Goal: Transaction & Acquisition: Purchase product/service

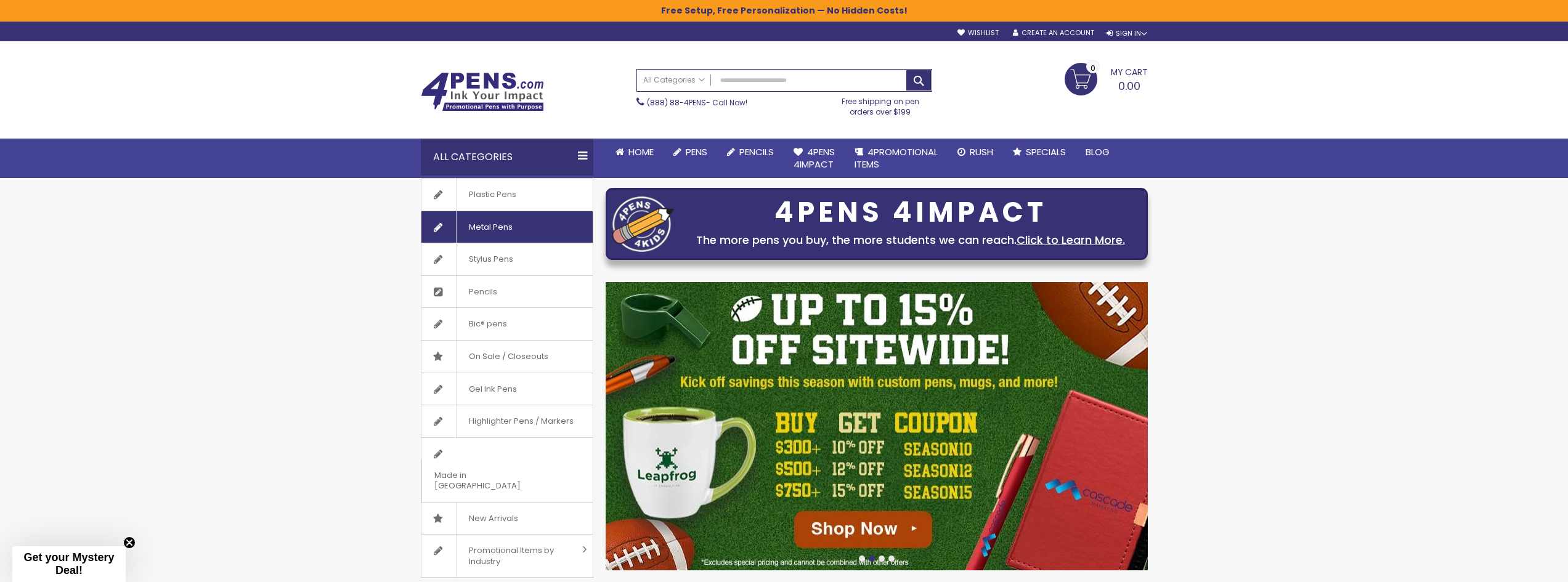
click at [515, 230] on span "Metal Pens" at bounding box center [490, 227] width 69 height 32
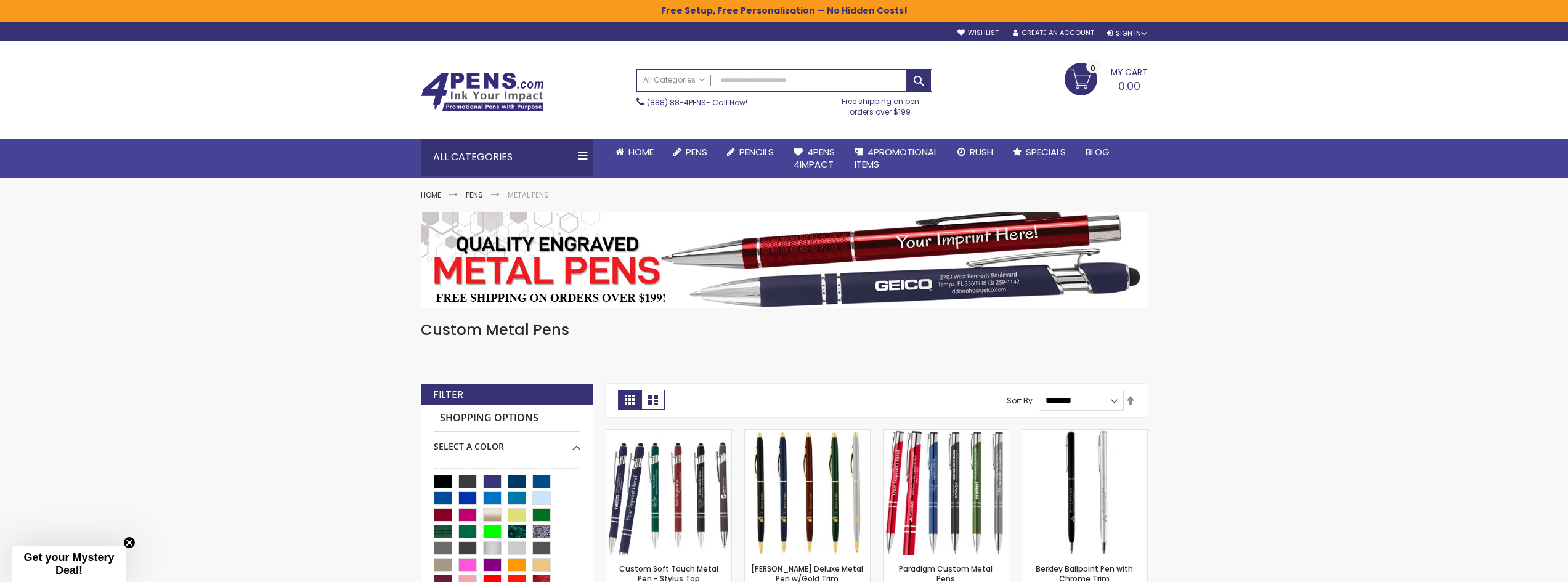
click at [634, 401] on strong "Grid" at bounding box center [629, 399] width 23 height 20
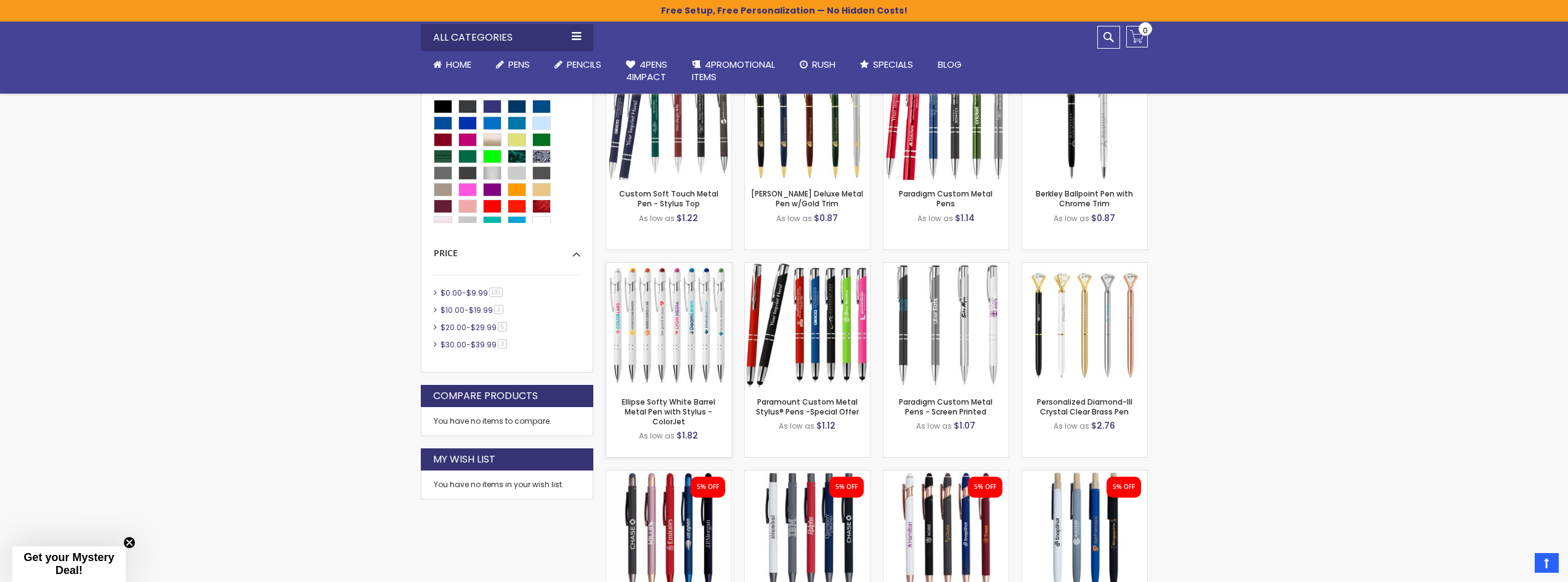
scroll to position [369, 0]
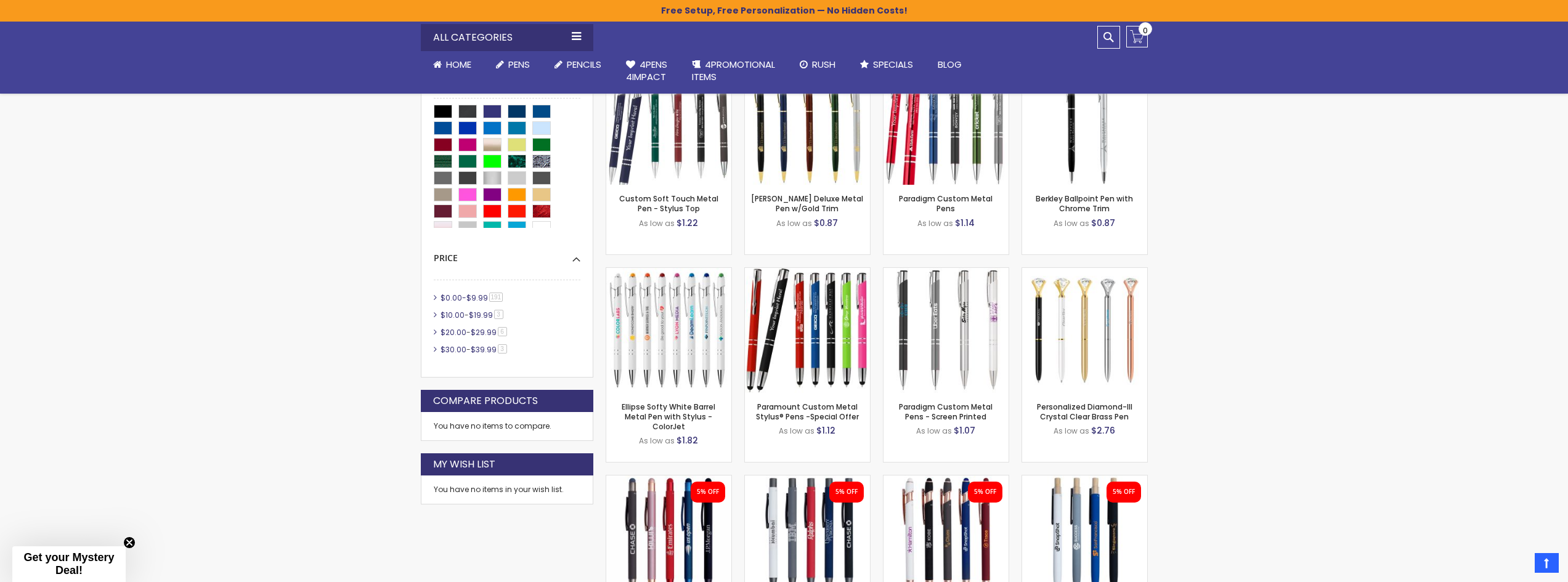
click at [497, 296] on span "191 item" at bounding box center [496, 296] width 14 height 9
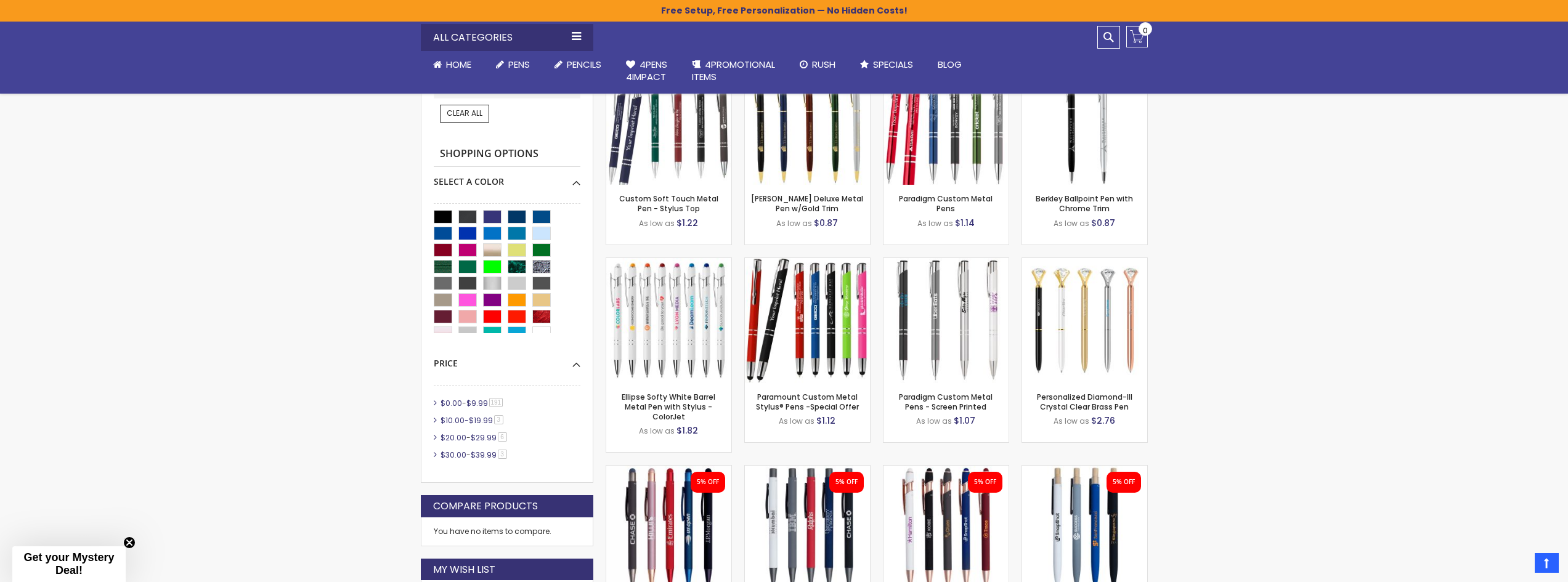
click at [489, 417] on span "$19.99" at bounding box center [480, 420] width 24 height 10
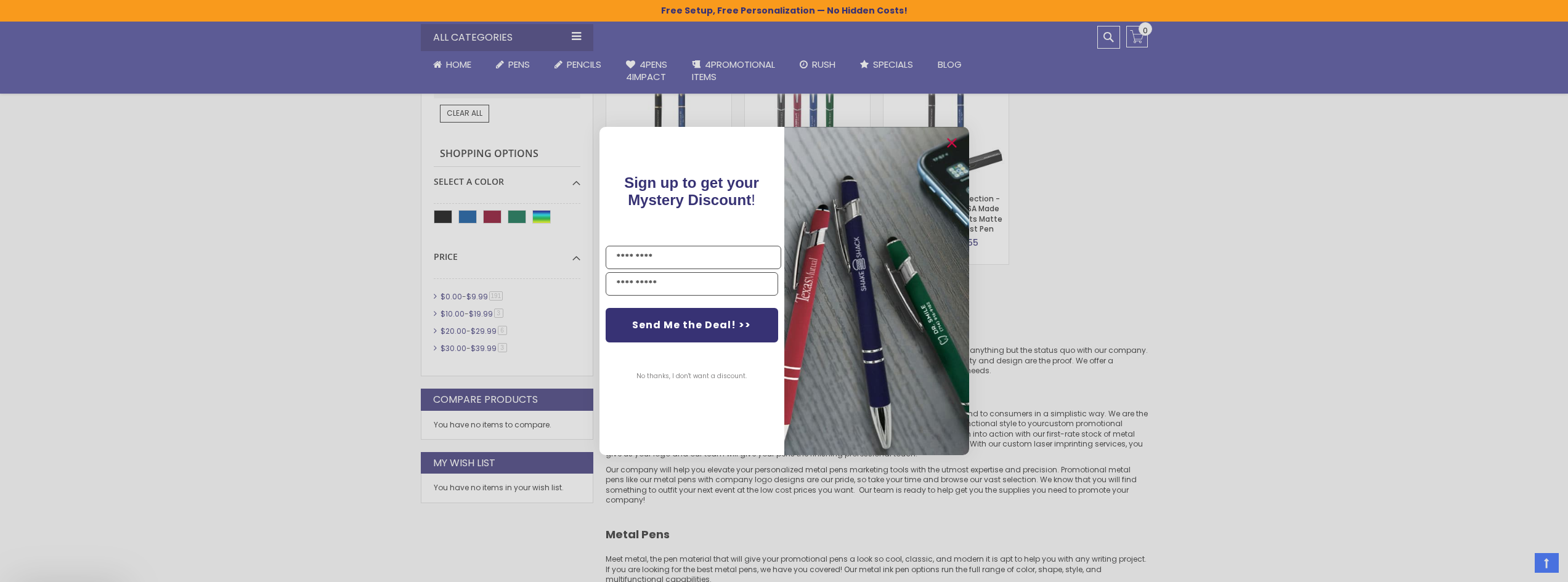
scroll to position [308, 0]
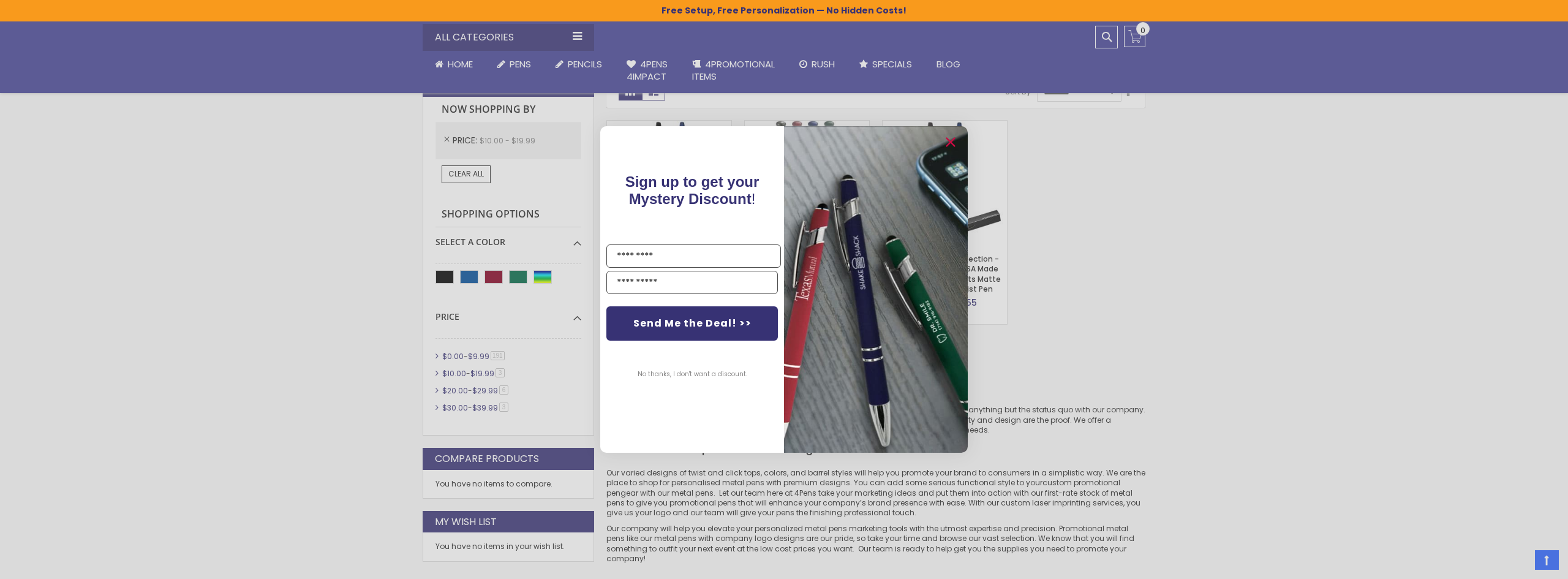
click at [1298, 352] on div "Close dialog Sign up to get your Mystery Discount ! Name Email Send Me the Deal…" at bounding box center [784, 289] width 1568 height 579
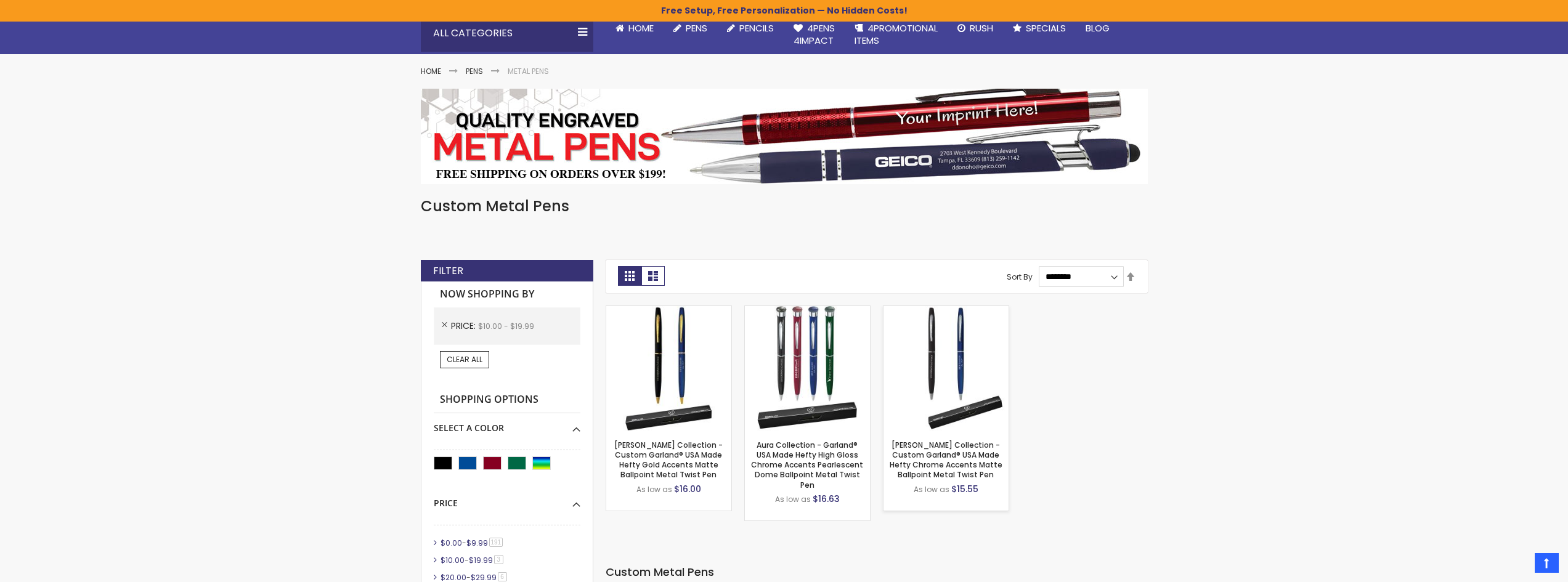
scroll to position [123, 0]
click at [944, 354] on img at bounding box center [945, 368] width 125 height 125
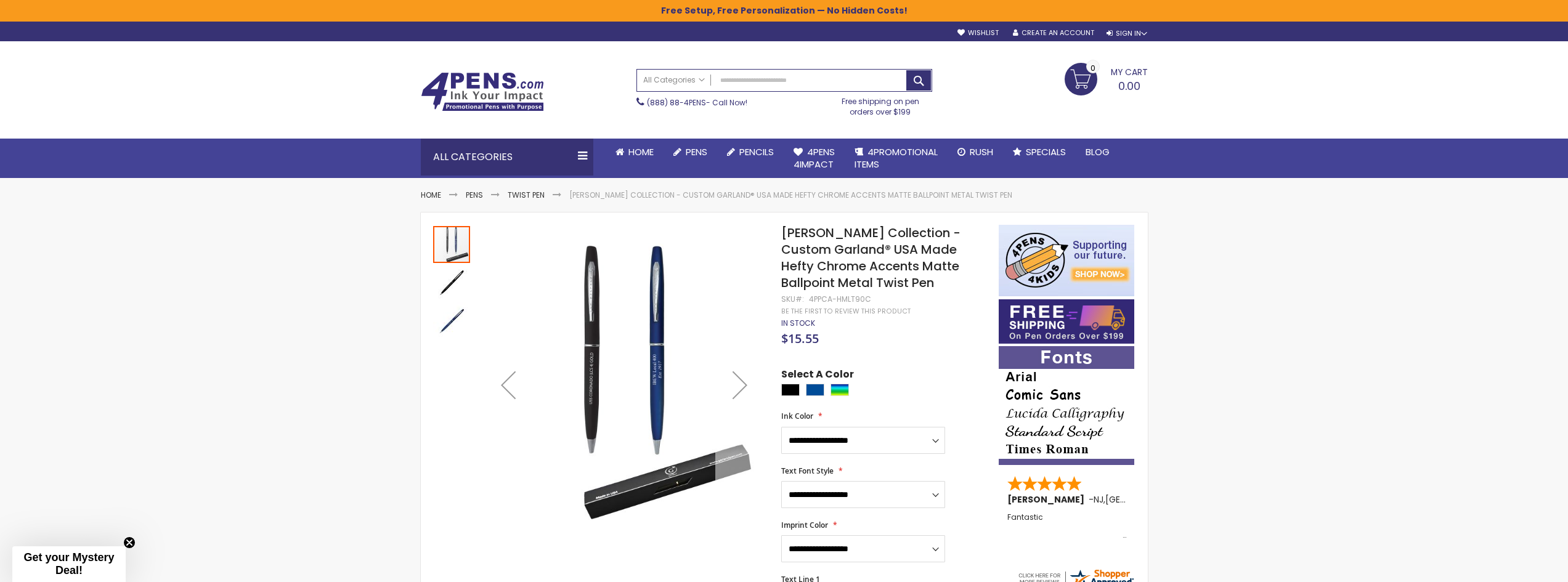
click at [743, 390] on div "Next" at bounding box center [739, 384] width 49 height 49
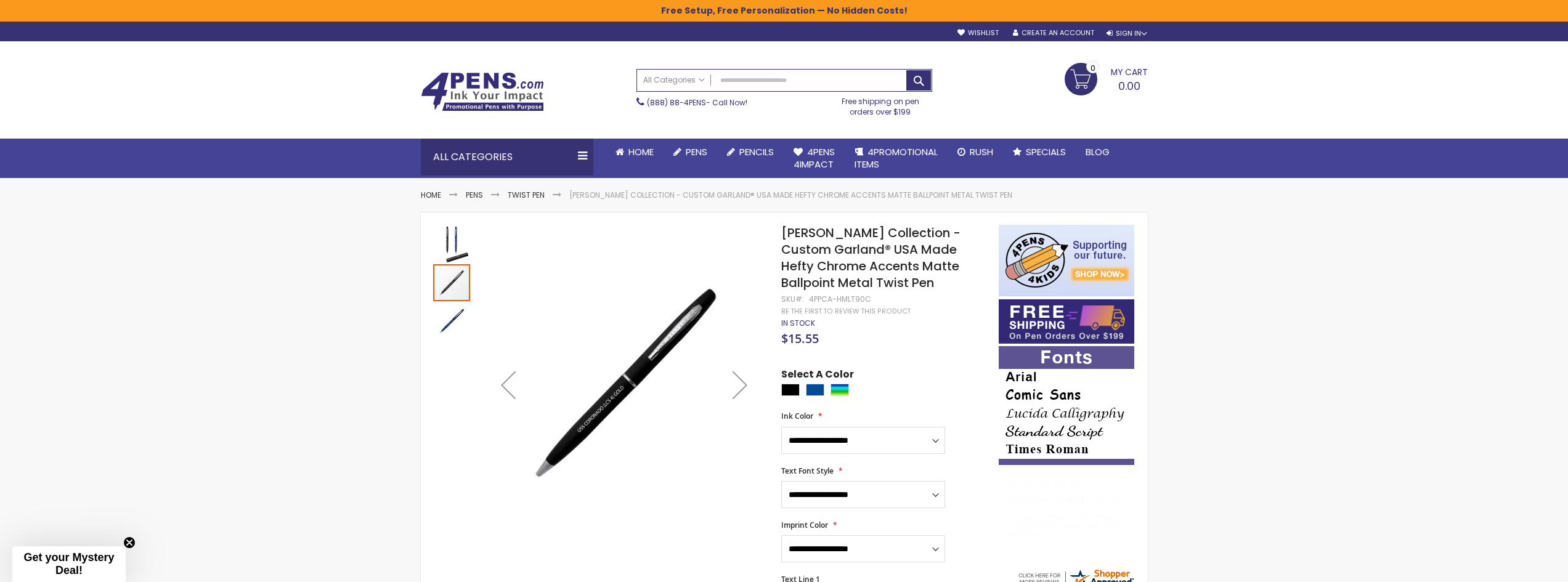
click at [743, 390] on div "Next" at bounding box center [739, 384] width 49 height 49
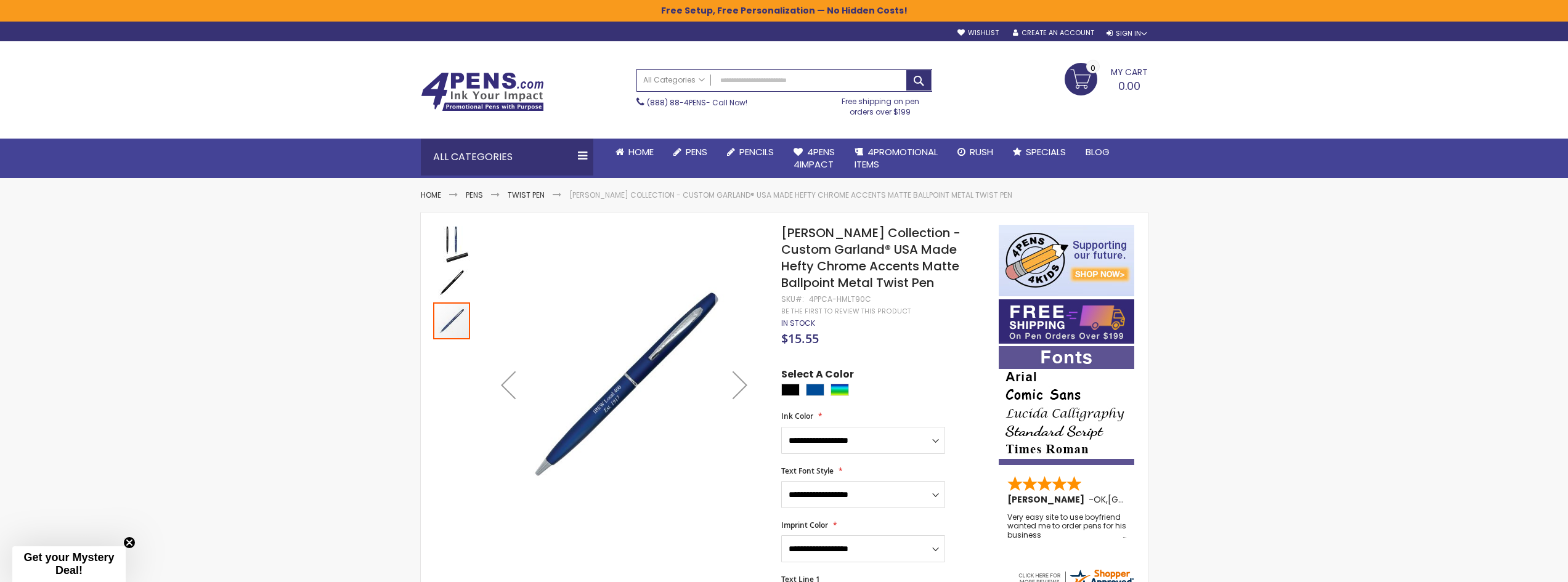
click at [743, 390] on div "Next" at bounding box center [739, 384] width 49 height 49
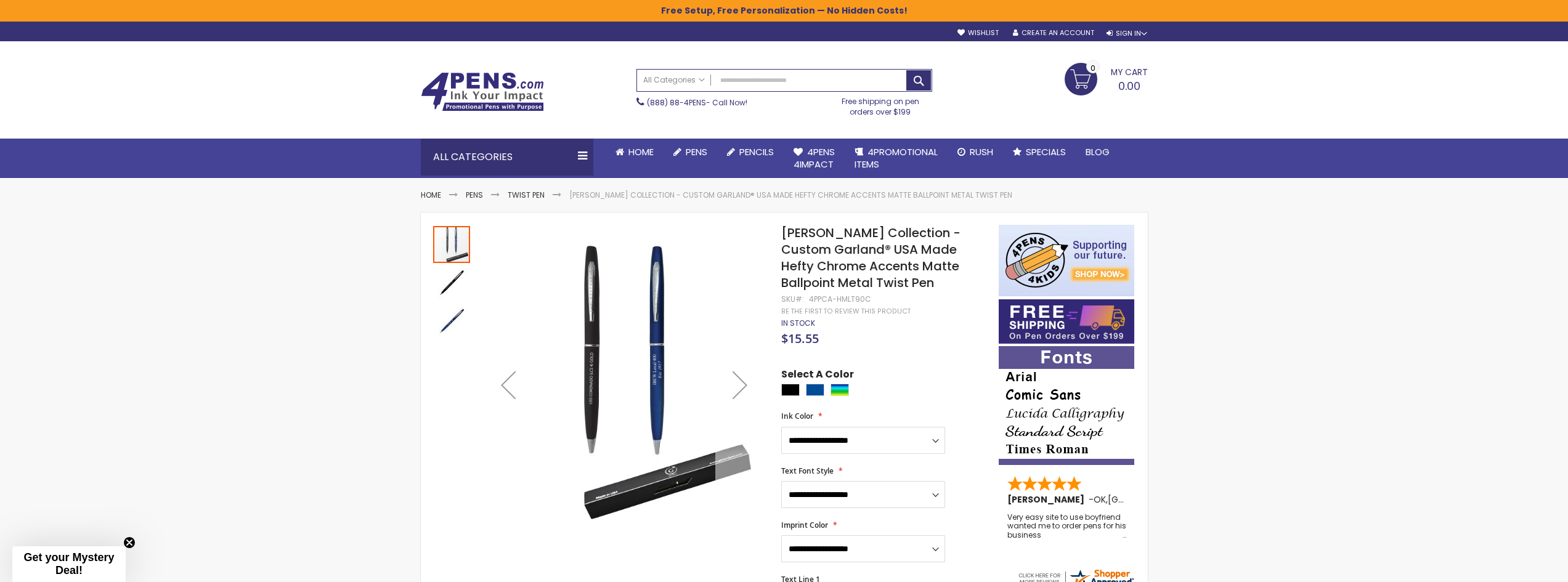
click at [743, 390] on div "Next" at bounding box center [739, 384] width 49 height 49
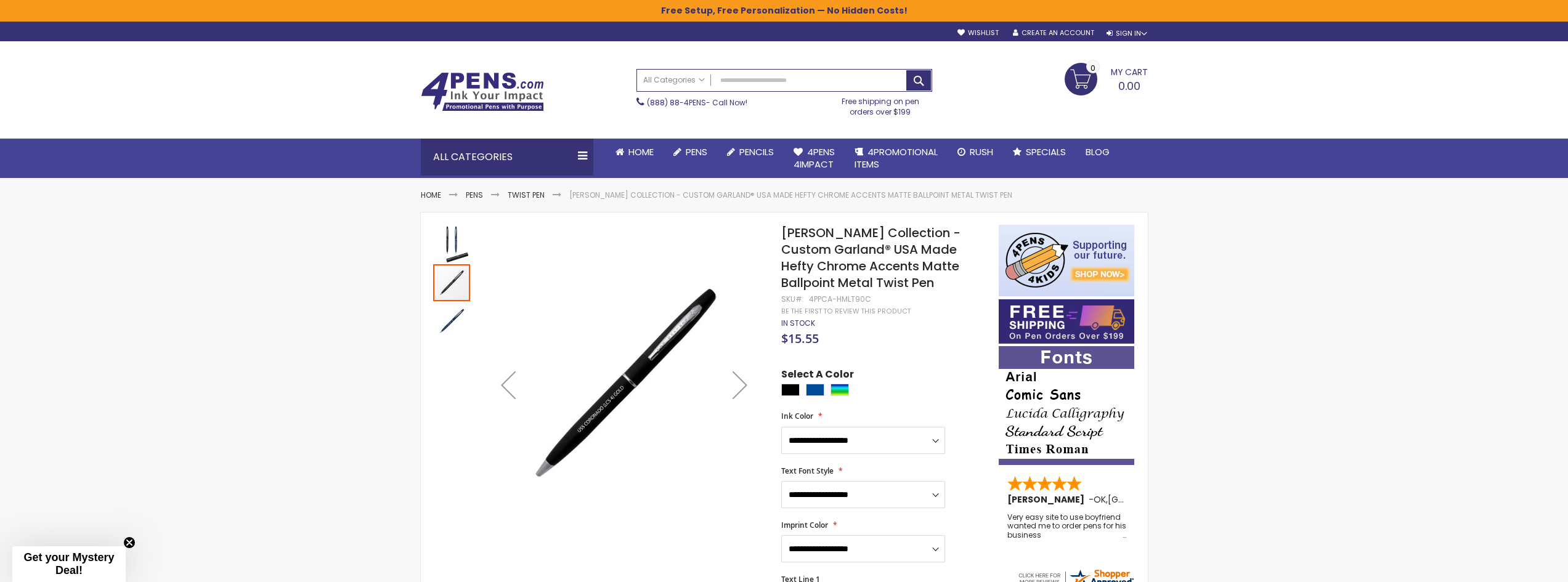
click at [743, 390] on div "Next" at bounding box center [739, 384] width 49 height 49
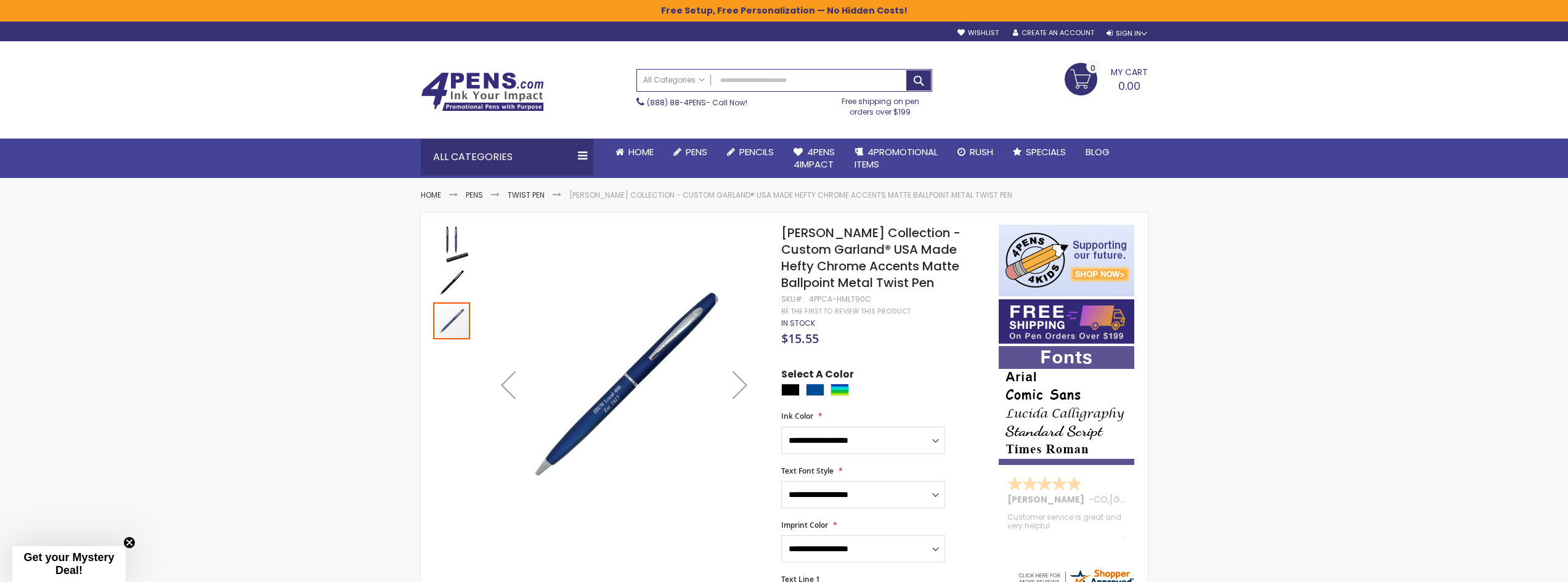
click at [743, 390] on div "Next" at bounding box center [739, 384] width 49 height 49
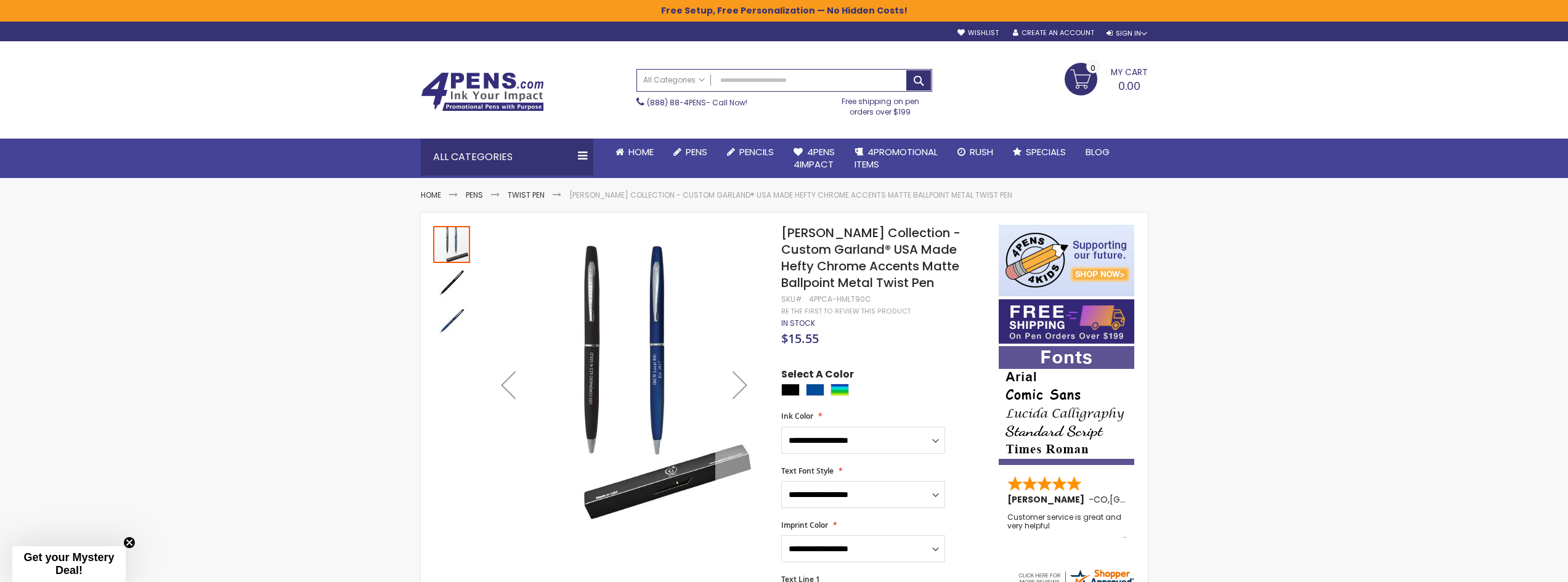
click at [743, 390] on div "Next" at bounding box center [739, 384] width 49 height 49
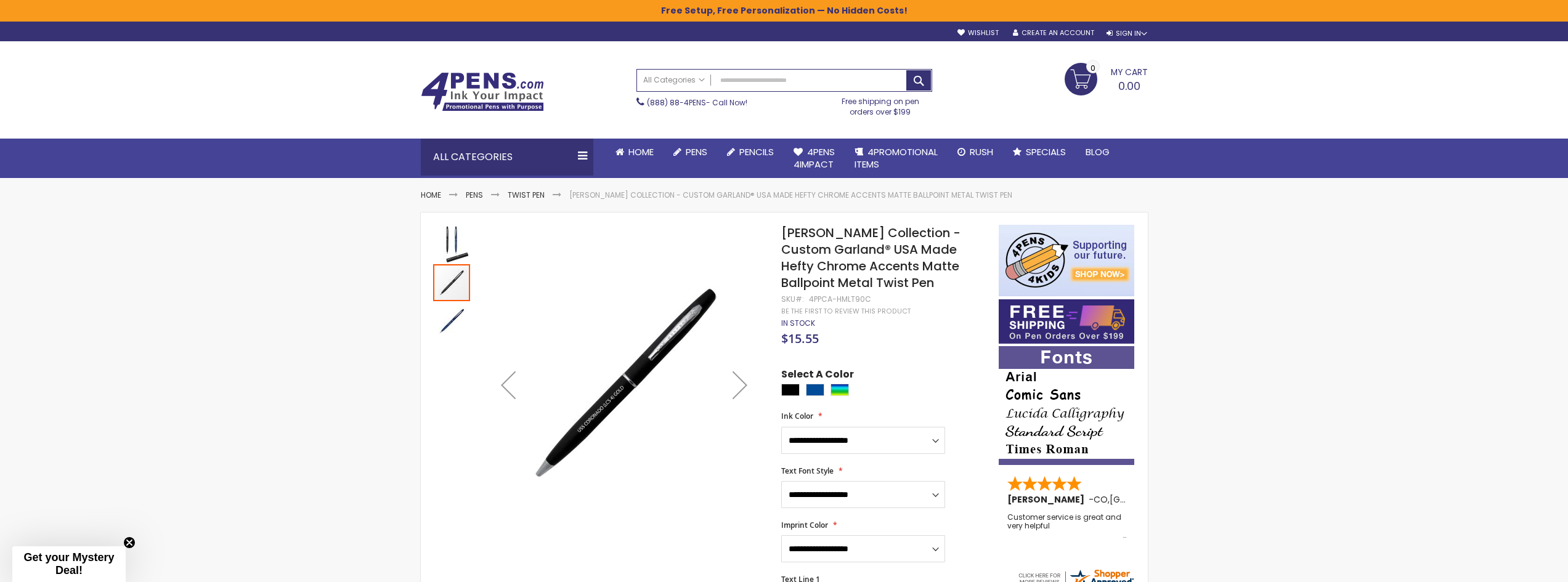
click at [743, 390] on div "Next" at bounding box center [739, 384] width 49 height 49
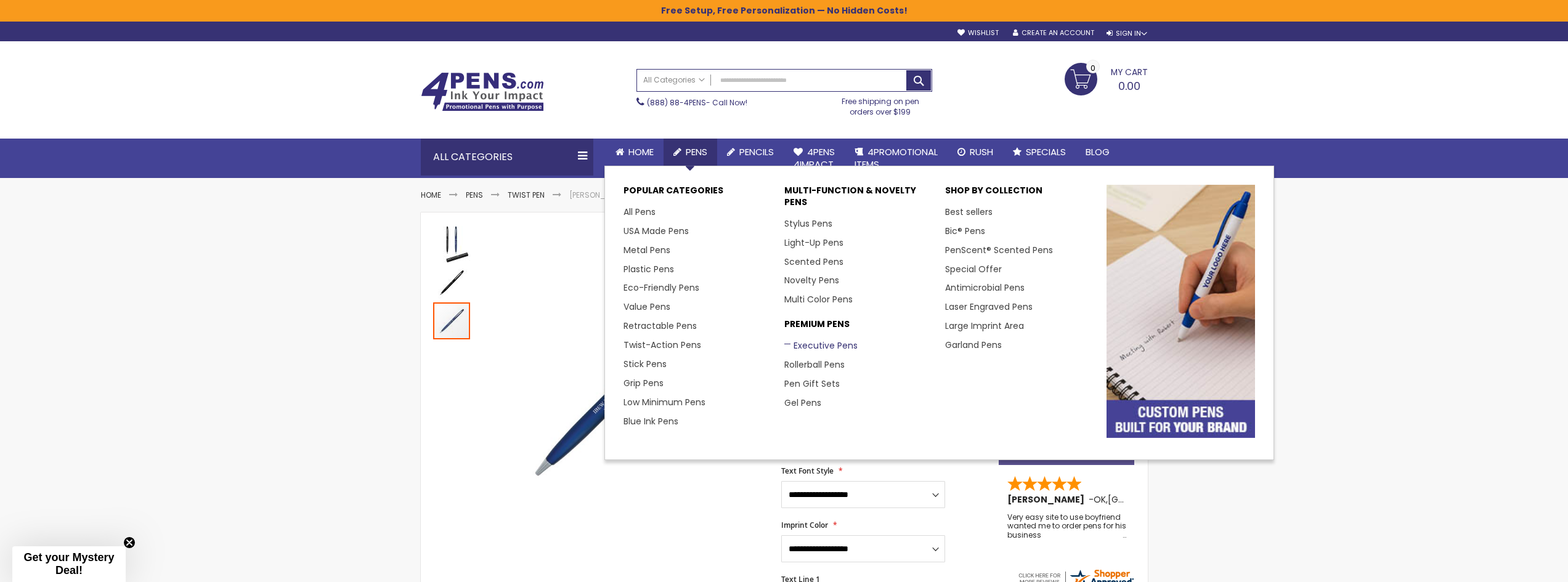
click at [810, 346] on link "Executive Pens" at bounding box center [820, 345] width 73 height 13
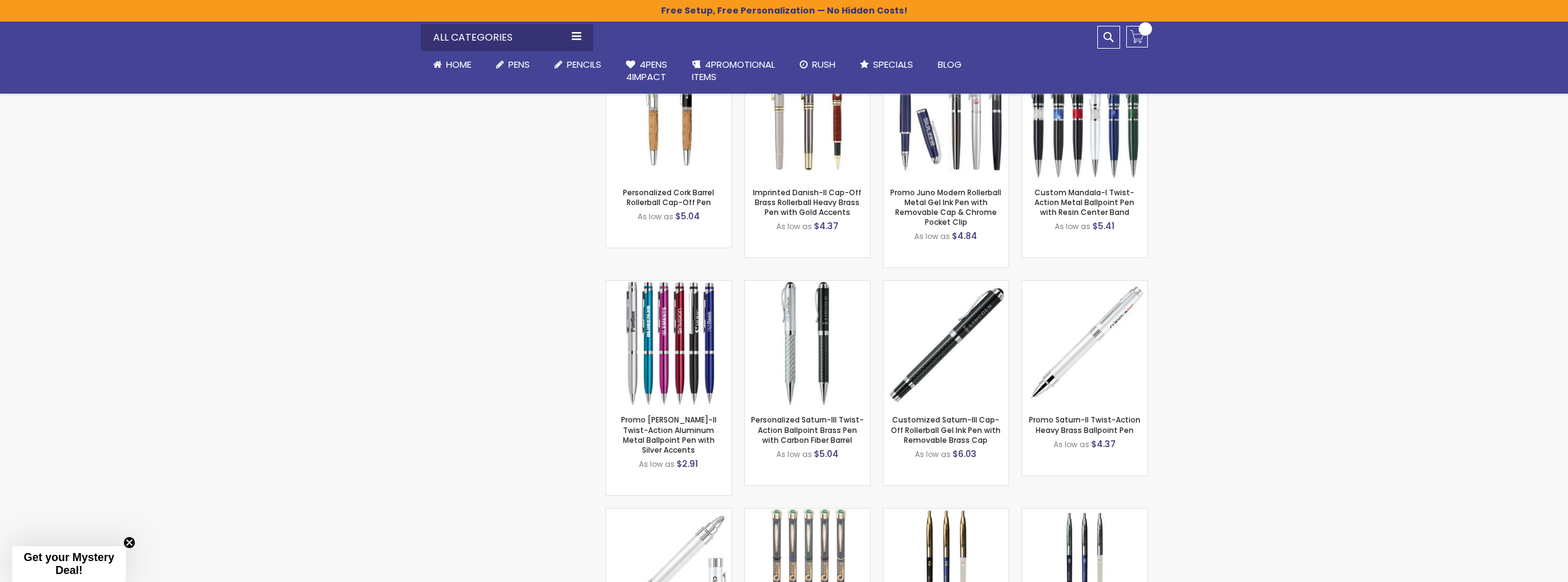
scroll to position [739, 0]
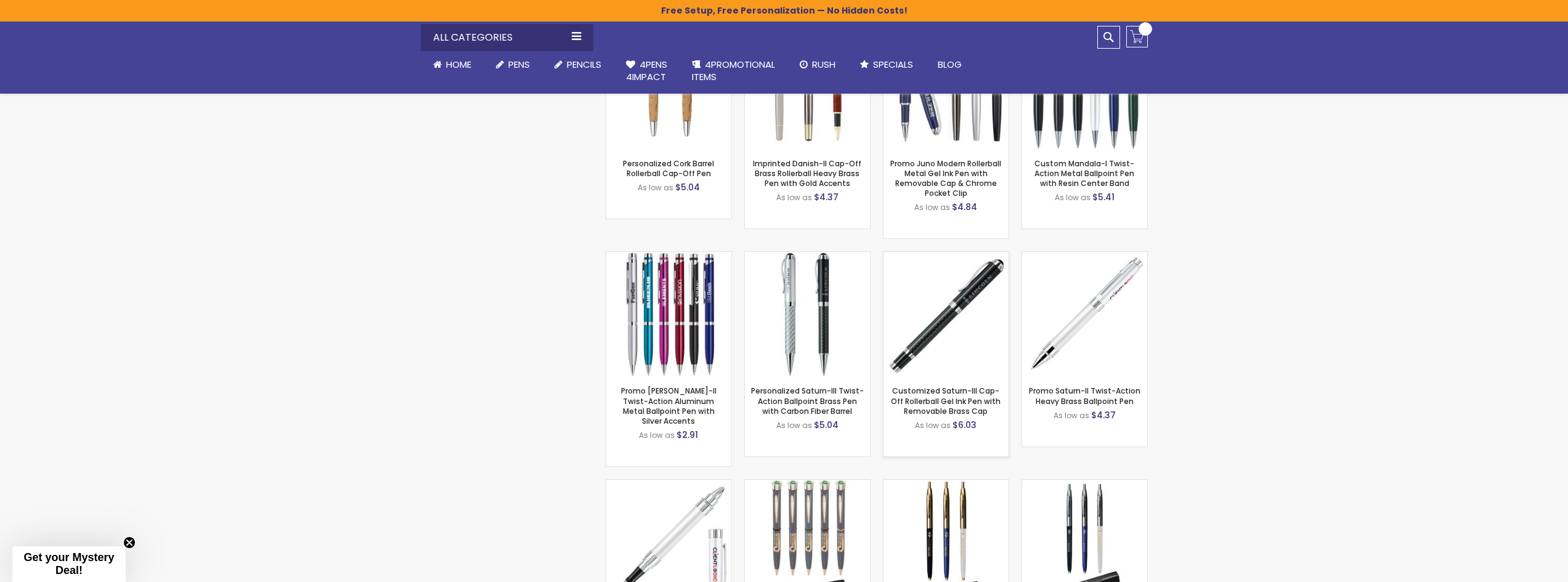
click at [955, 346] on div "- *** + Add to Cart" at bounding box center [945, 357] width 125 height 22
click at [939, 314] on img at bounding box center [945, 314] width 125 height 125
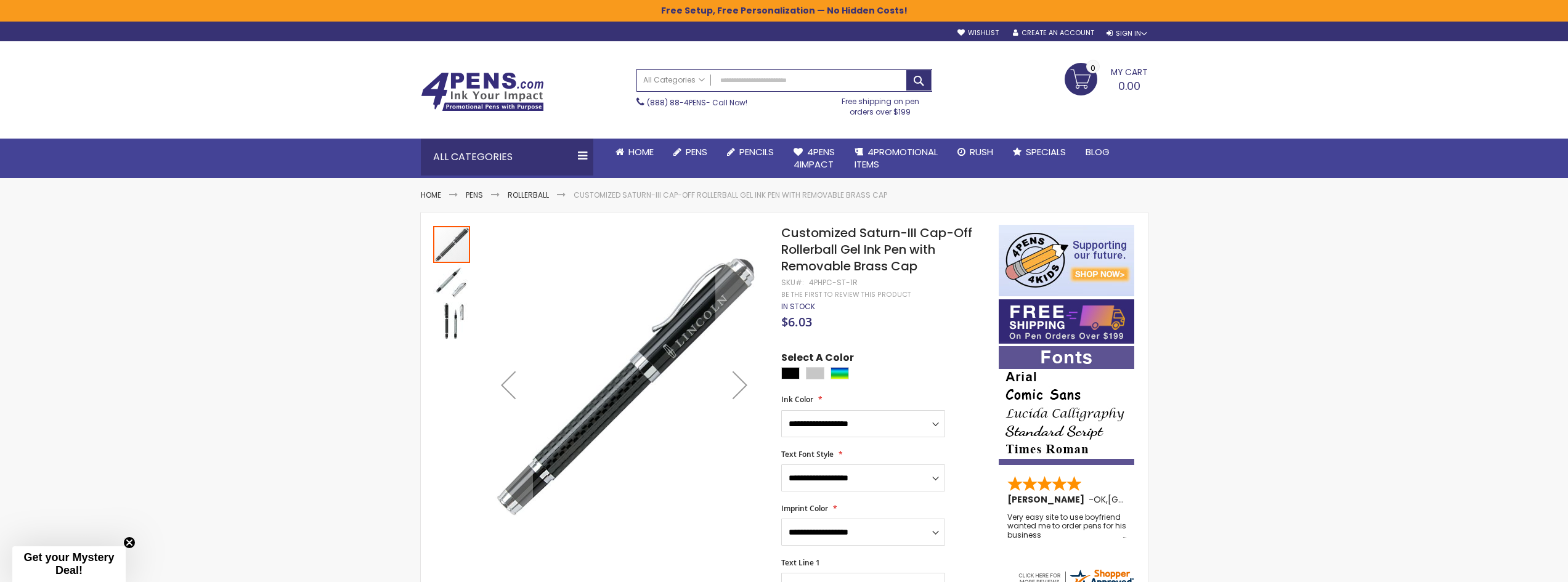
click at [462, 282] on img "Customized Saturn-III Cap-Off Rollerball Gel Ink Pen with Removable Brass Cap" at bounding box center [452, 282] width 37 height 37
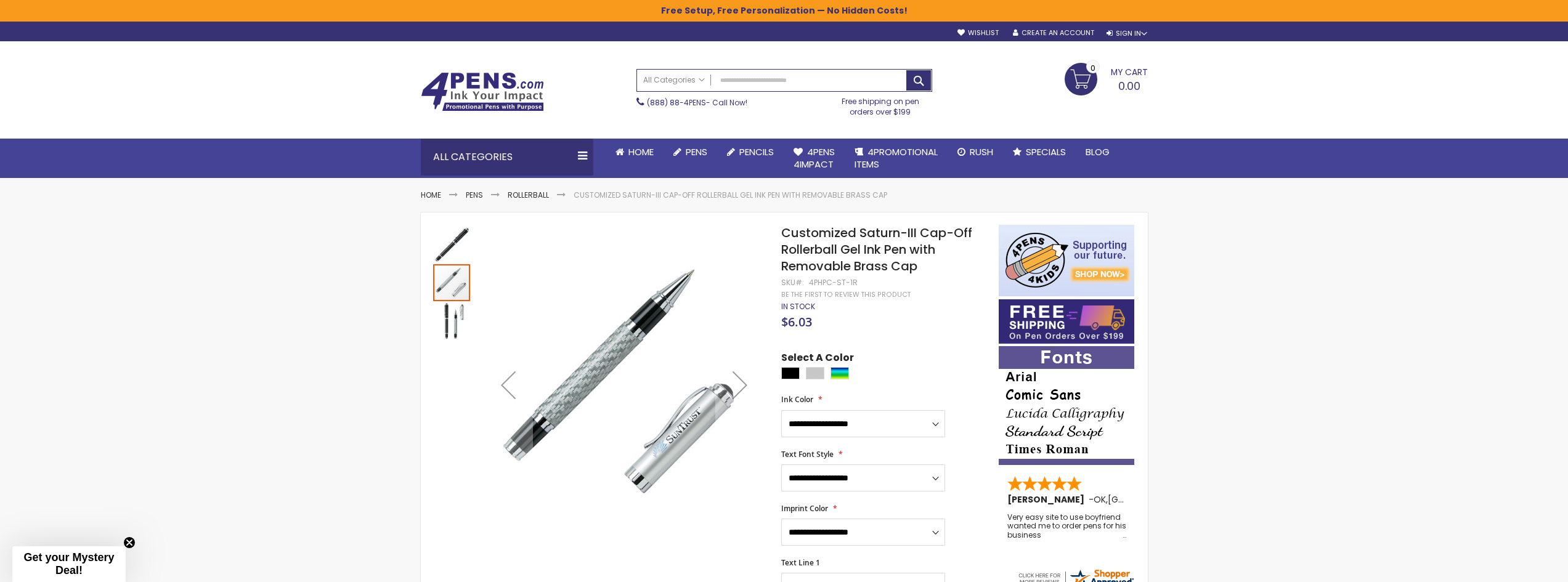
click at [451, 328] on img "Customized Saturn-III Cap-Off Rollerball Gel Ink Pen with Removable Brass Cap" at bounding box center [452, 321] width 37 height 37
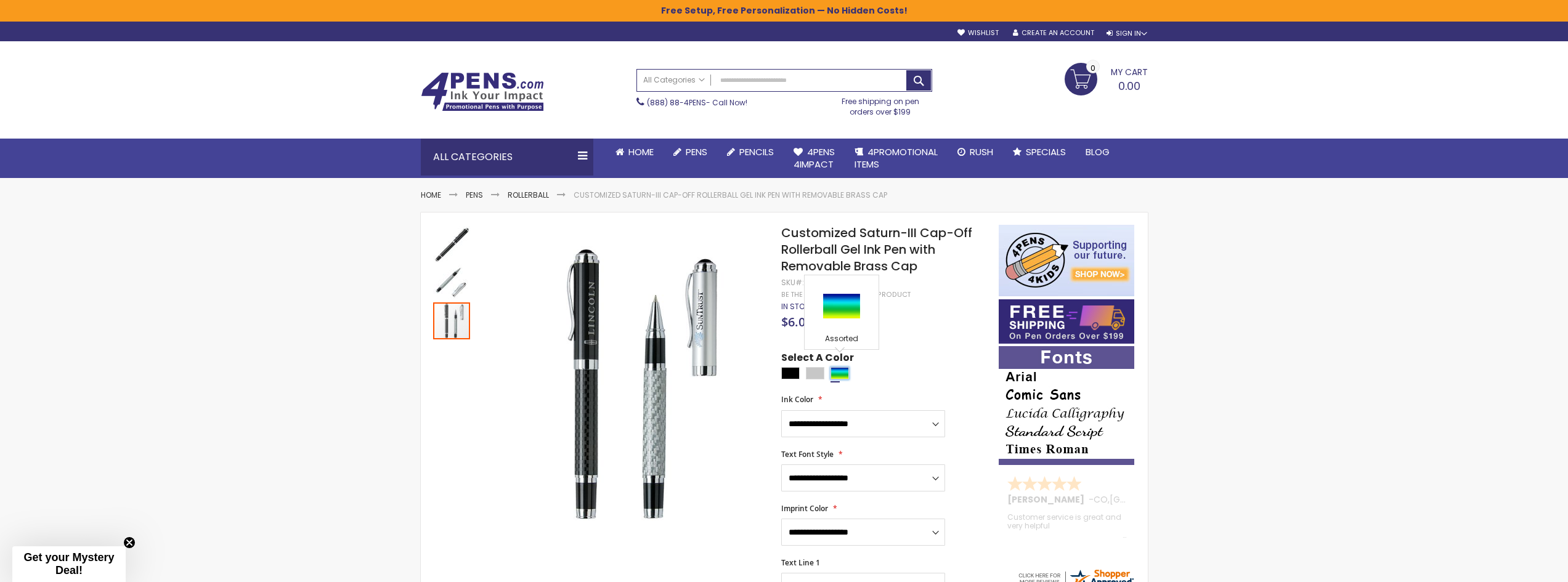
click at [833, 367] on div "Assorted" at bounding box center [840, 373] width 18 height 13
type input "****"
